Goal: Check status: Check status

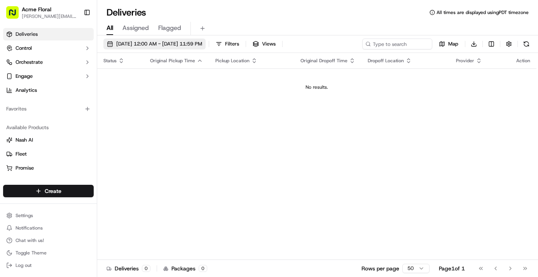
click at [174, 43] on span "[DATE] 12:00 AM - [DATE] 11:59 PM" at bounding box center [159, 43] width 86 height 7
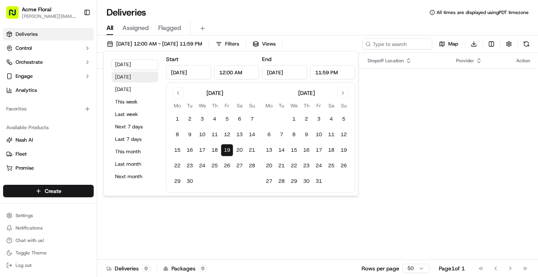
click at [125, 76] on button "[DATE]" at bounding box center [135, 77] width 47 height 11
type input "[DATE]"
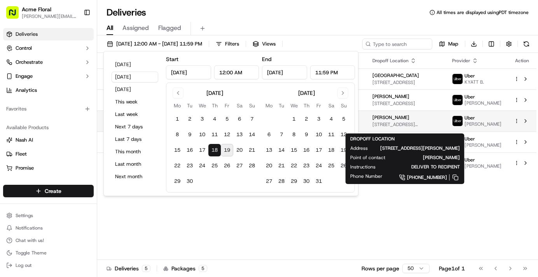
click at [409, 126] on span "[STREET_ADDRESS][PERSON_NAME]" at bounding box center [406, 124] width 67 height 6
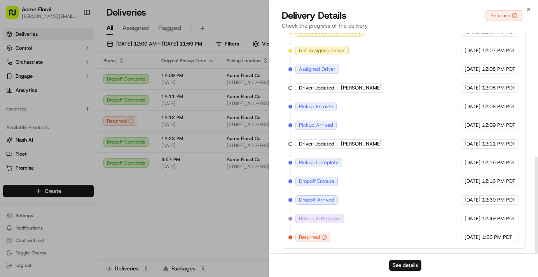
scroll to position [283, 0]
click at [404, 263] on button "See details" at bounding box center [405, 265] width 32 height 11
